Goal: Book appointment/travel/reservation

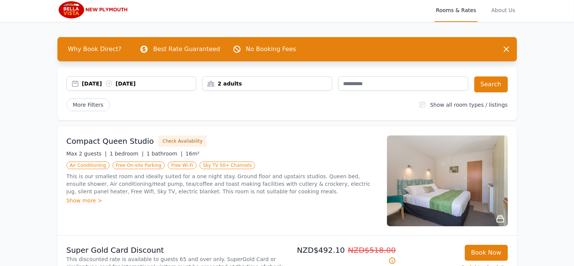
scroll to position [3, 0]
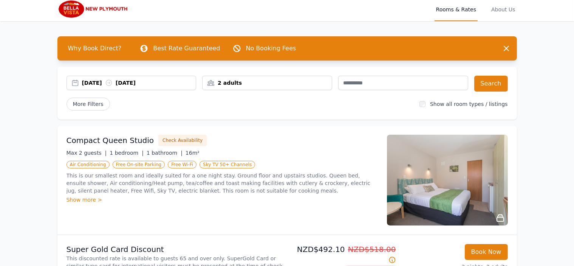
click at [228, 78] on div "2 adults" at bounding box center [267, 83] width 130 height 14
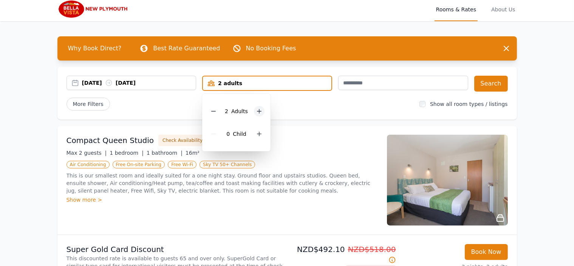
click at [259, 111] on icon at bounding box center [259, 111] width 4 height 4
click at [260, 111] on icon at bounding box center [259, 111] width 6 height 6
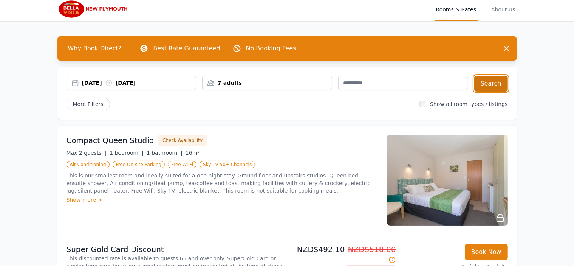
click at [495, 86] on button "Search" at bounding box center [491, 84] width 34 height 16
